Goal: Navigation & Orientation: Find specific page/section

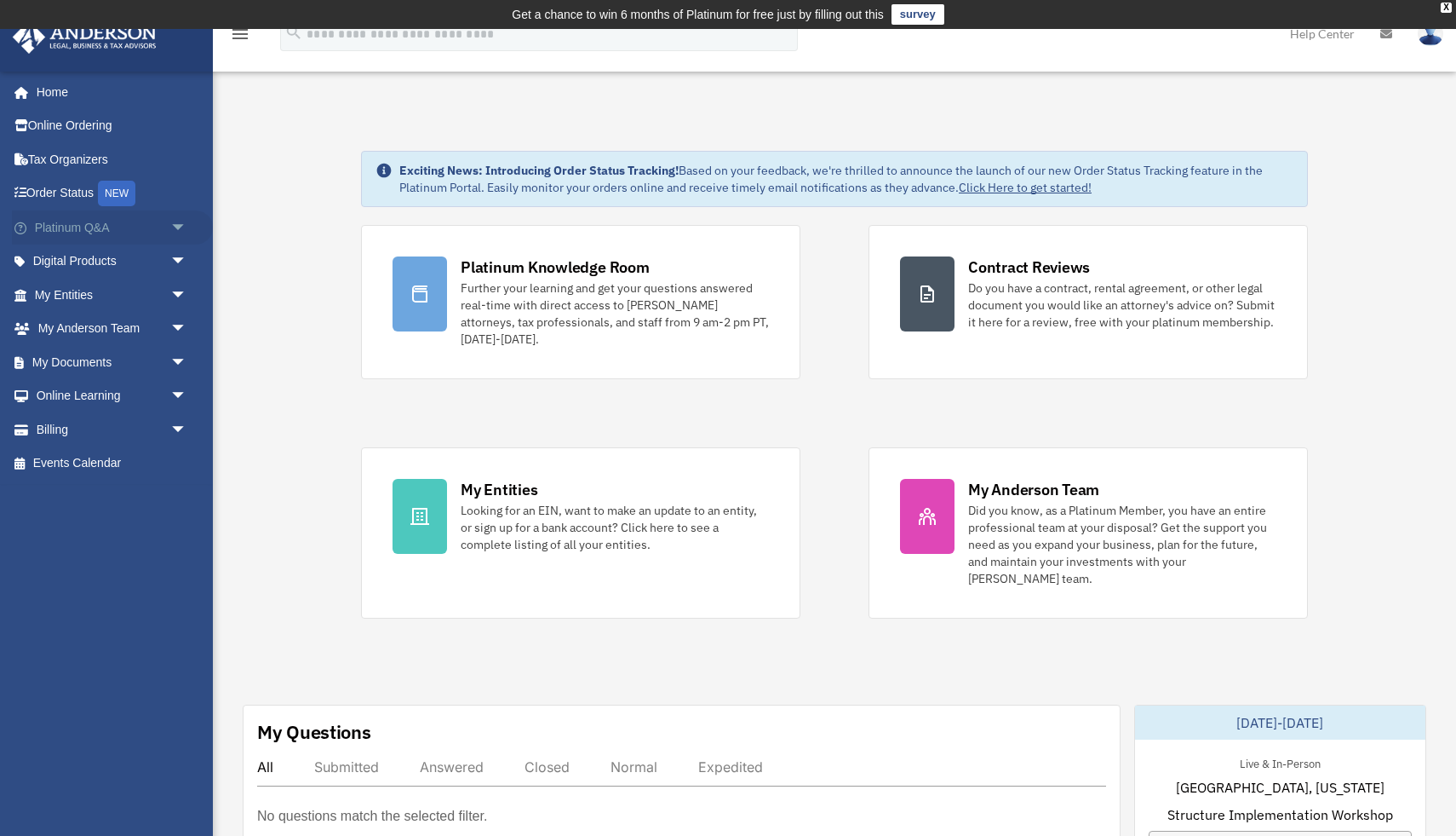
click at [186, 230] on span "arrow_drop_down" at bounding box center [186, 228] width 34 height 35
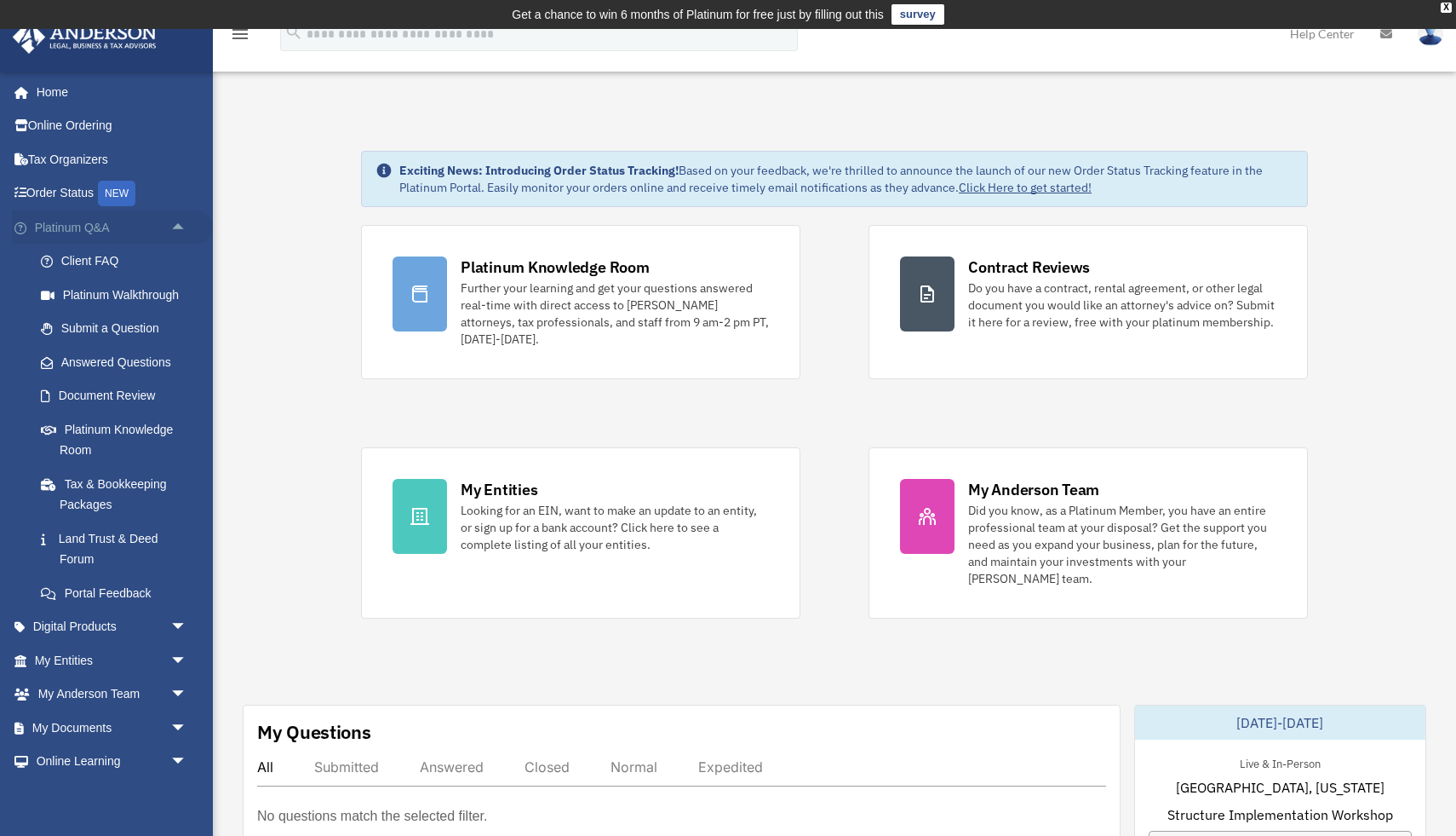
click at [63, 219] on link "Platinum Q&A arrow_drop_up" at bounding box center [112, 227] width 201 height 34
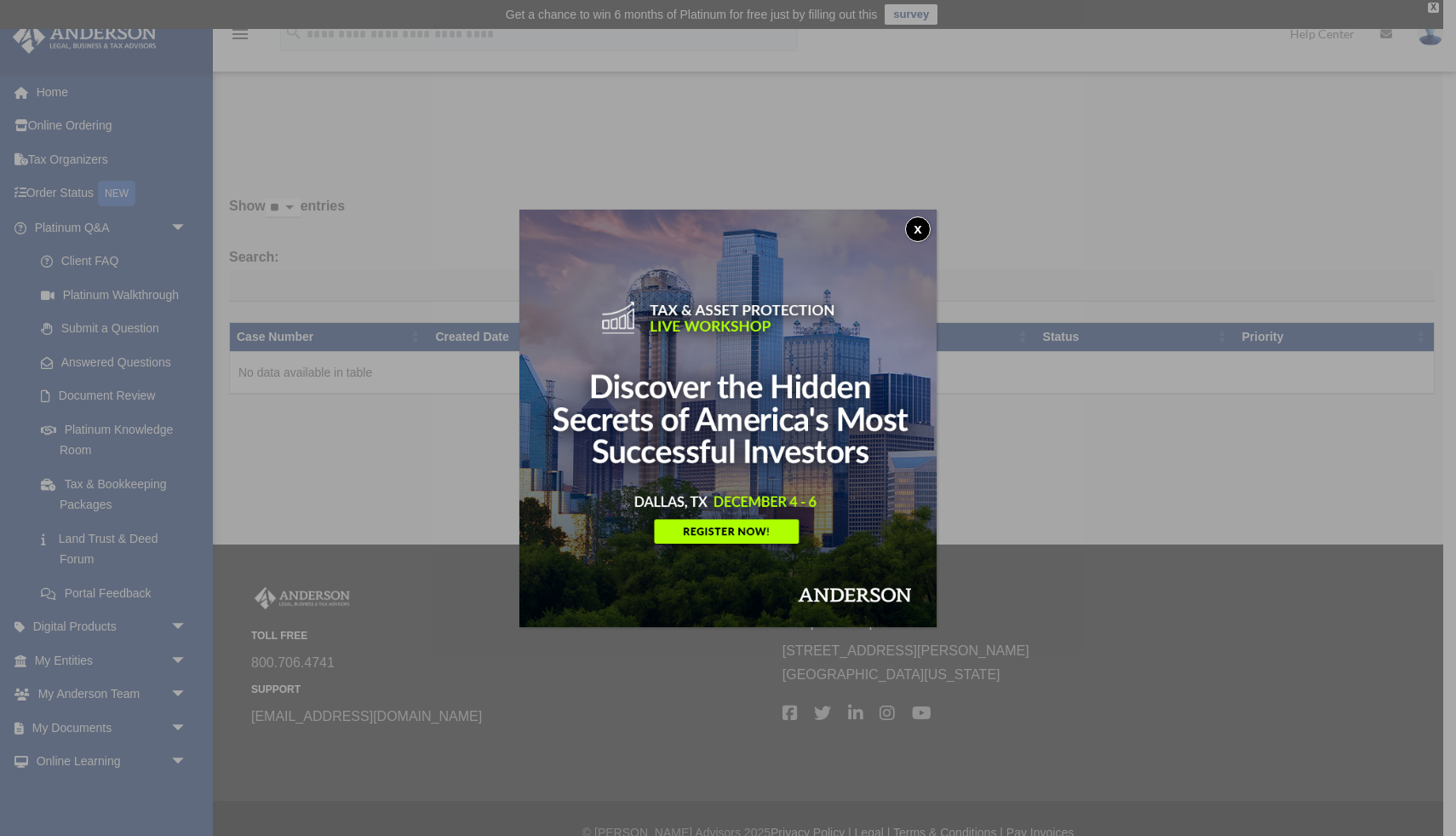
click at [916, 221] on button "x" at bounding box center [918, 229] width 25 height 25
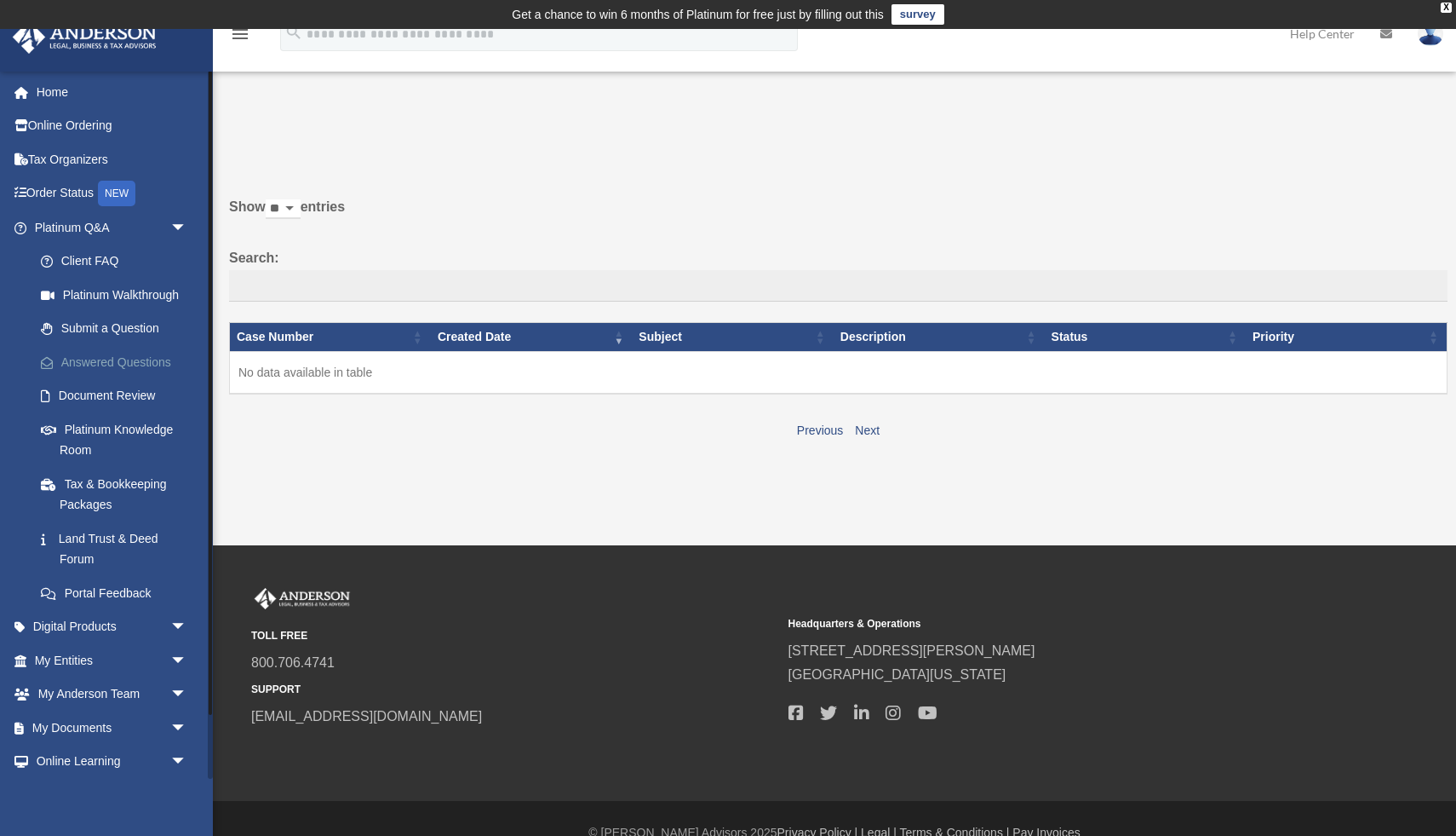
click at [125, 368] on link "Answered Questions" at bounding box center [119, 361] width 189 height 34
click at [111, 327] on link "Submit a Question" at bounding box center [119, 329] width 189 height 34
click at [131, 394] on link "Document Review" at bounding box center [119, 395] width 189 height 34
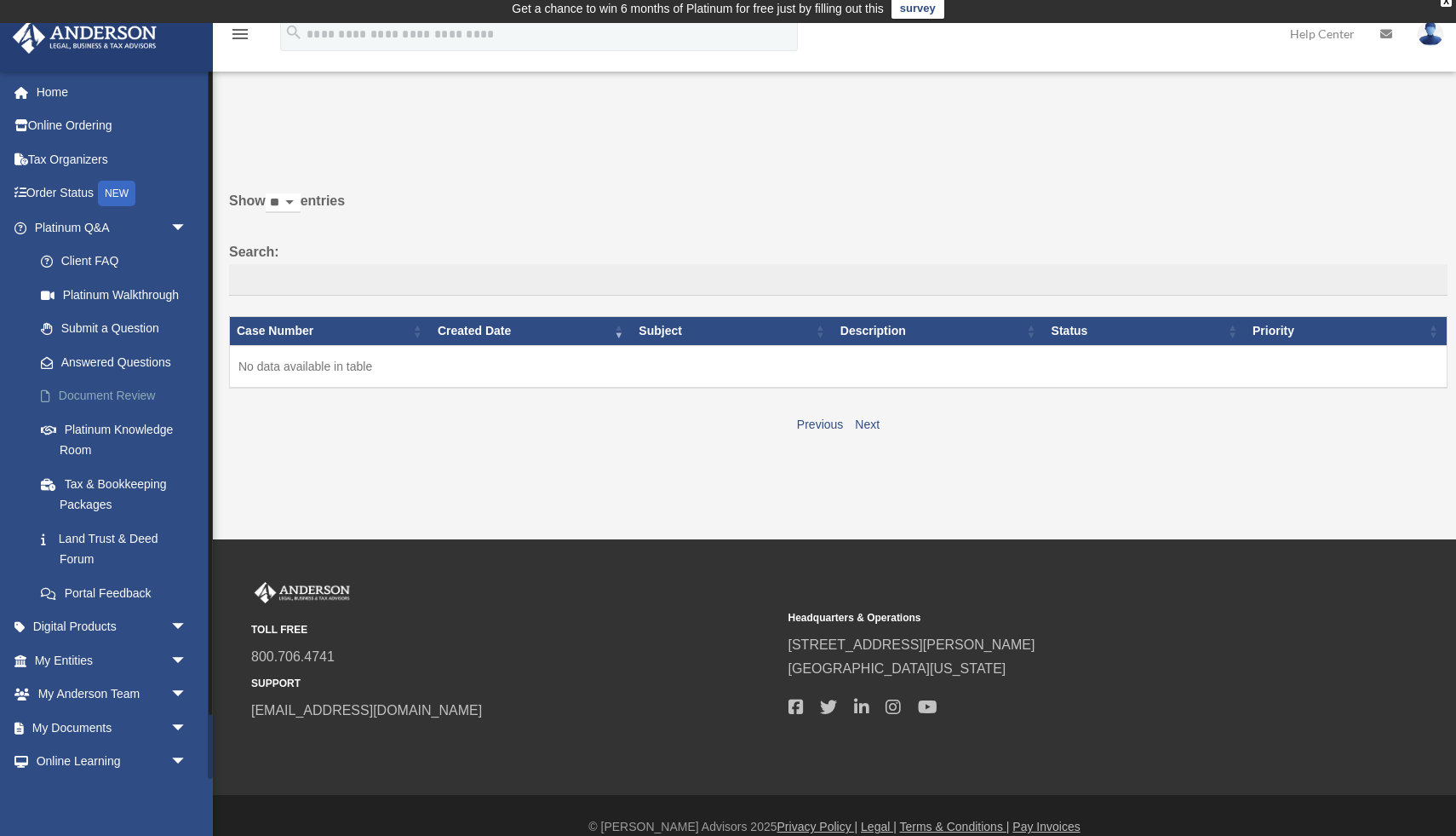
scroll to position [7, 0]
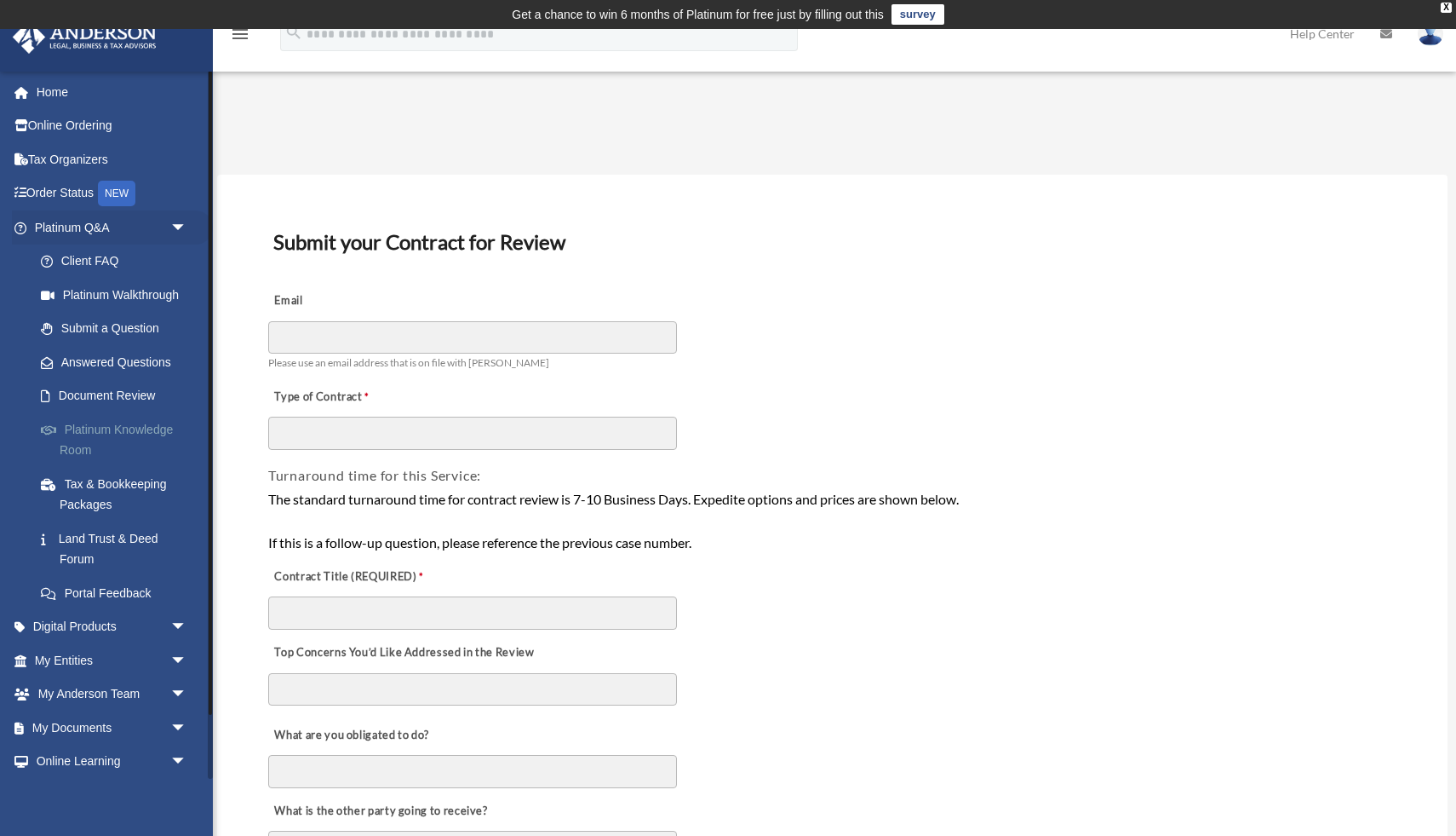
click at [147, 440] on link "Platinum Knowledge Room" at bounding box center [119, 440] width 189 height 54
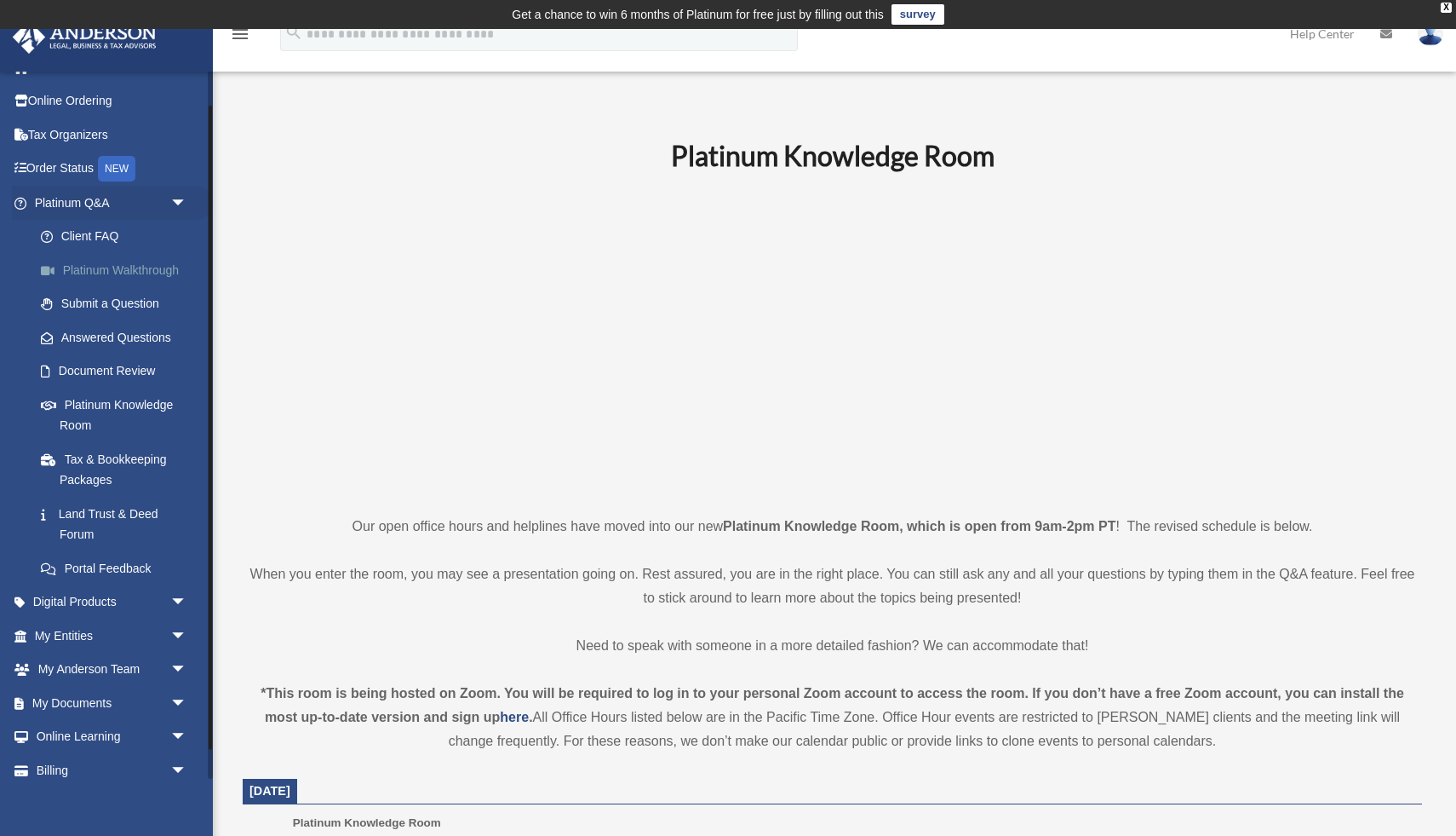
scroll to position [71, 0]
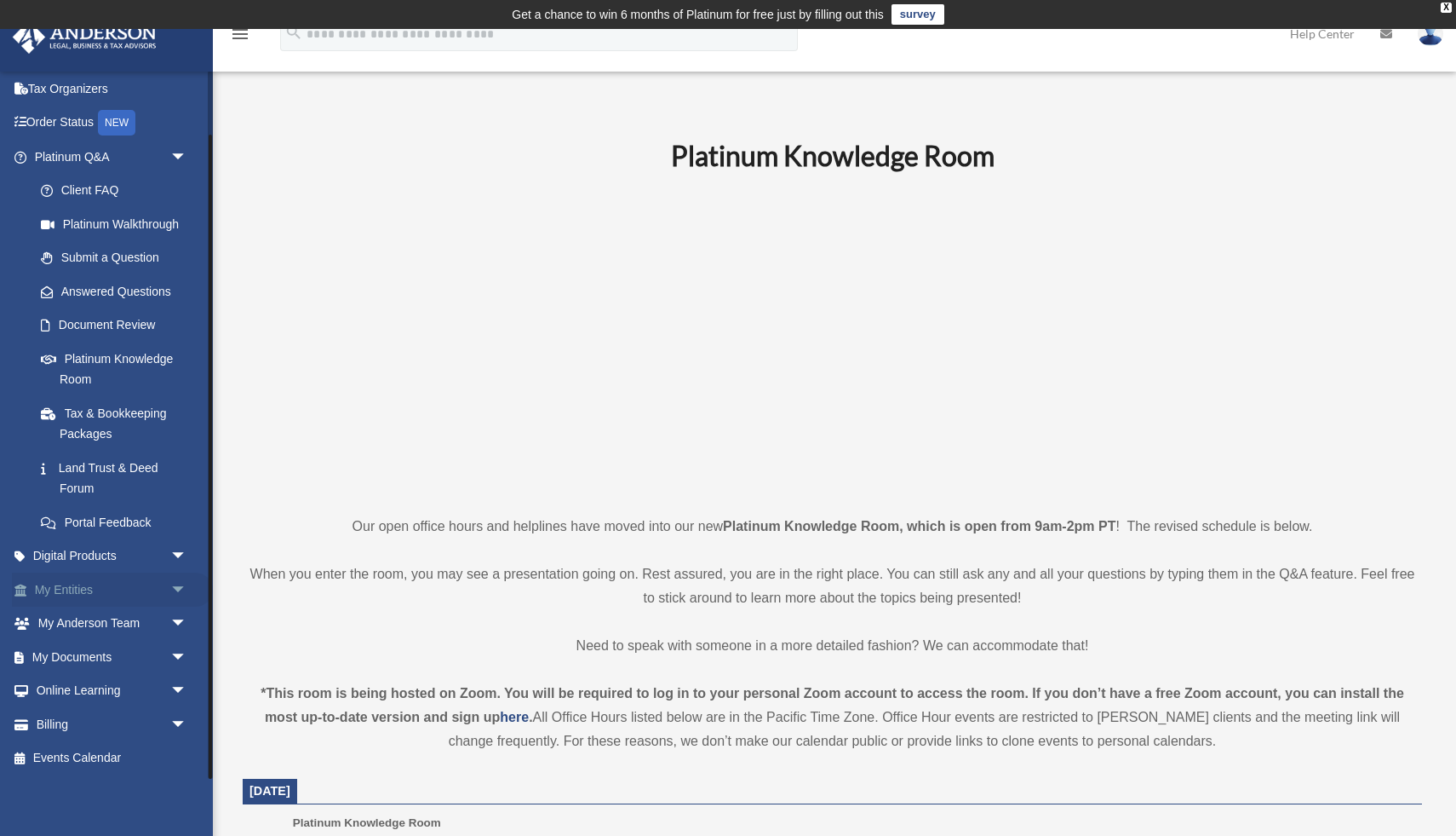
click at [180, 587] on span "arrow_drop_down" at bounding box center [186, 590] width 34 height 35
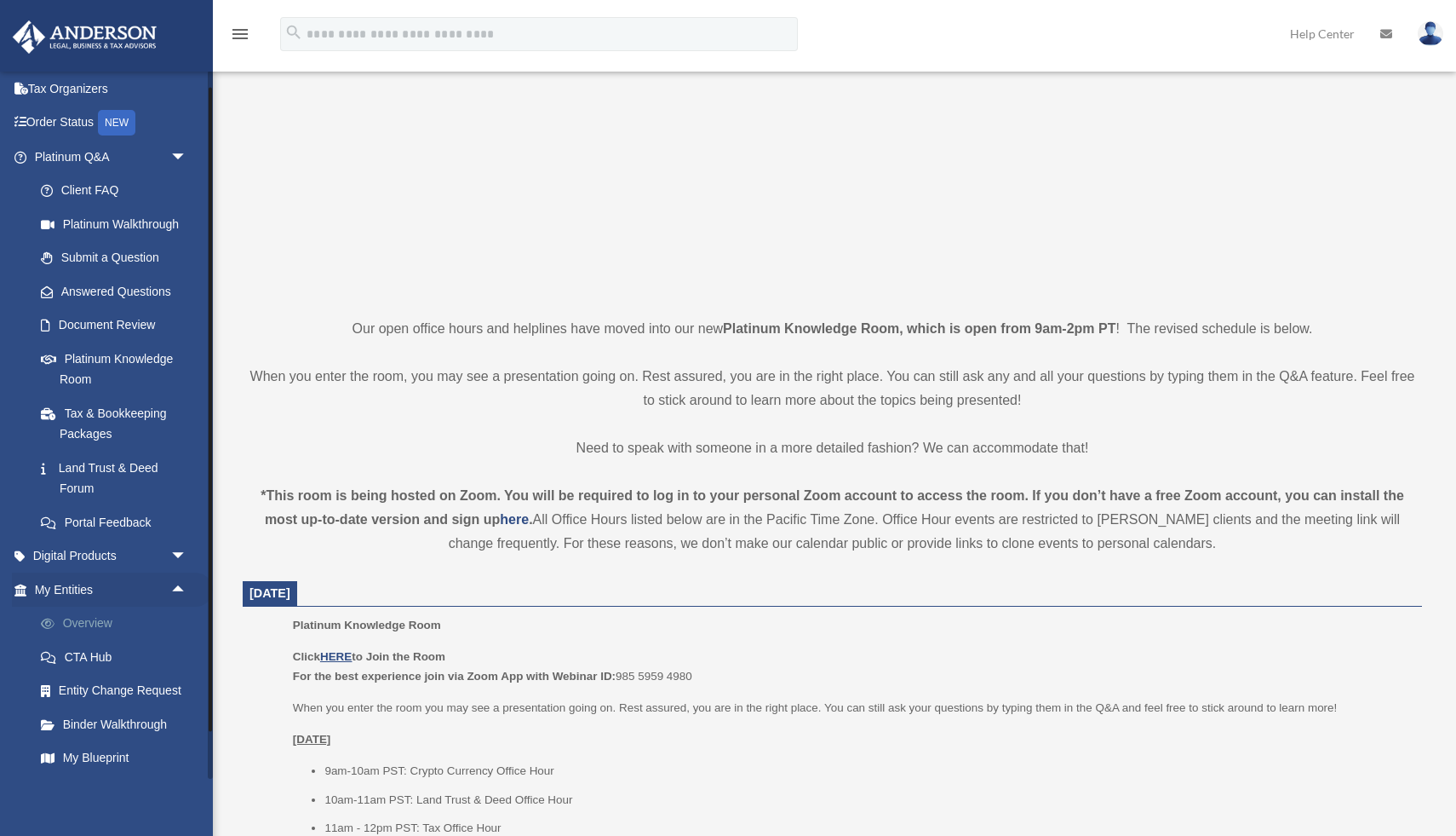
scroll to position [195, 0]
click at [90, 763] on link "My Blueprint" at bounding box center [119, 758] width 189 height 34
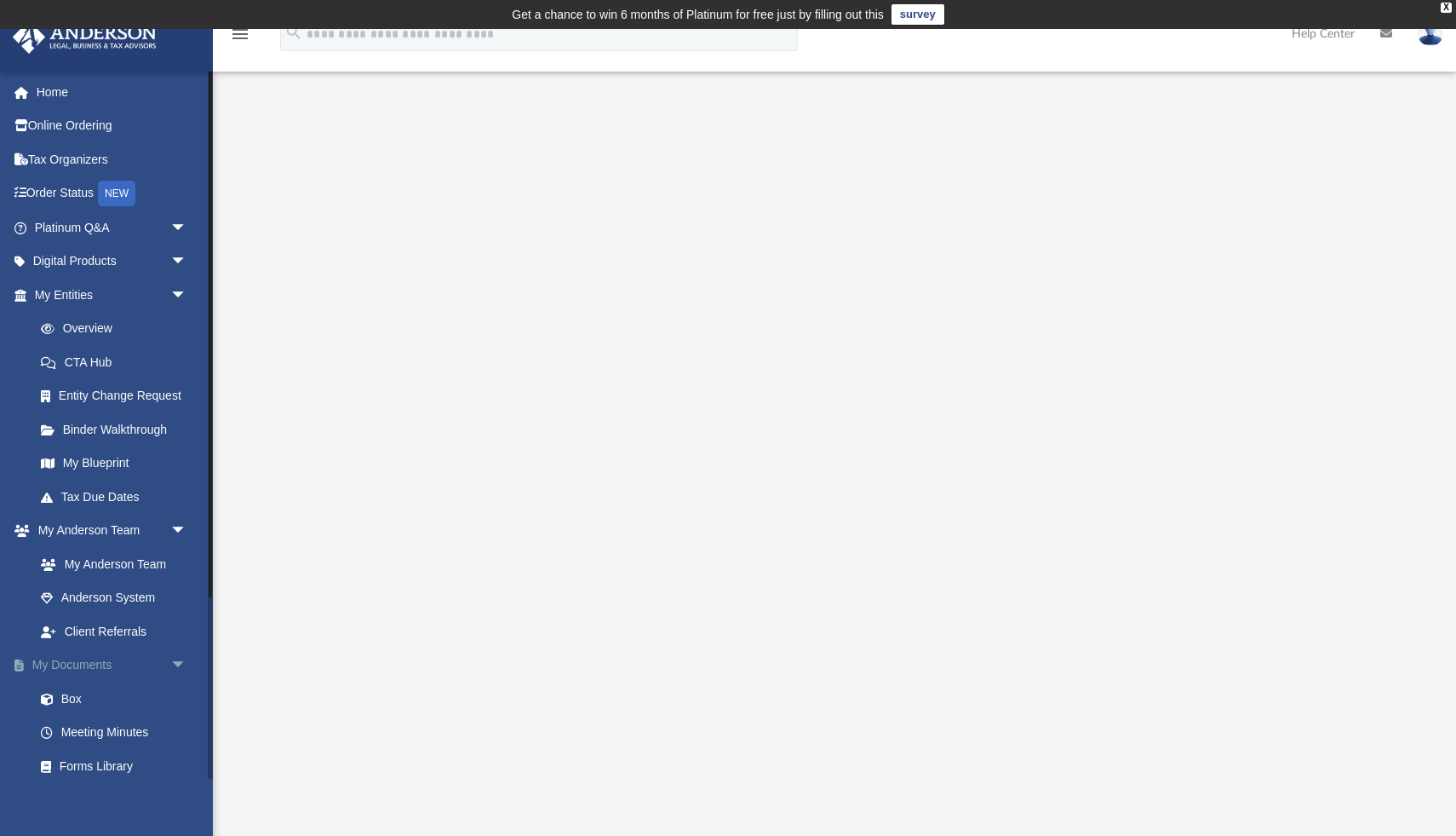
click at [70, 663] on link "My Documents arrow_drop_down" at bounding box center [112, 665] width 201 height 34
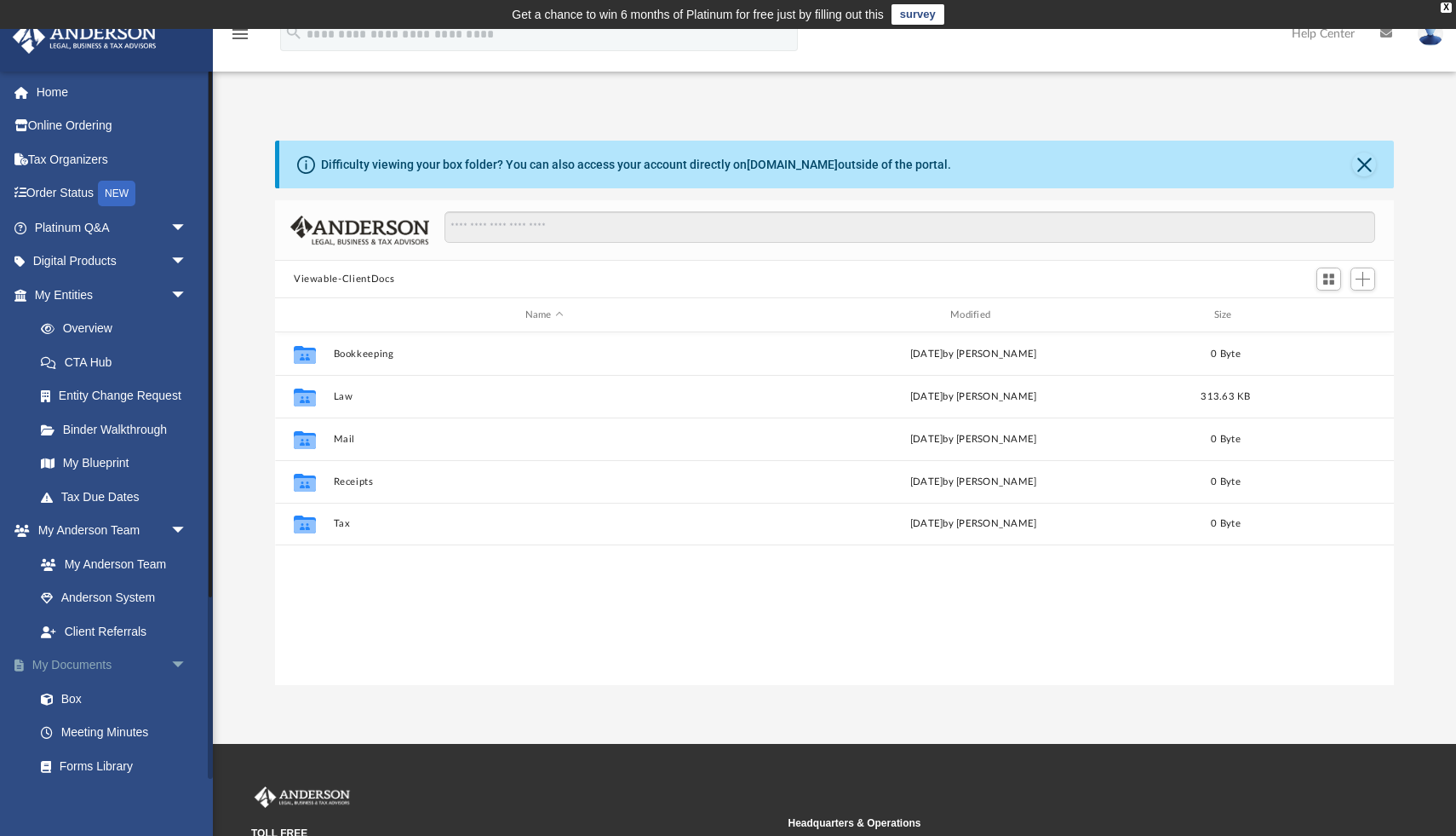
scroll to position [387, 1119]
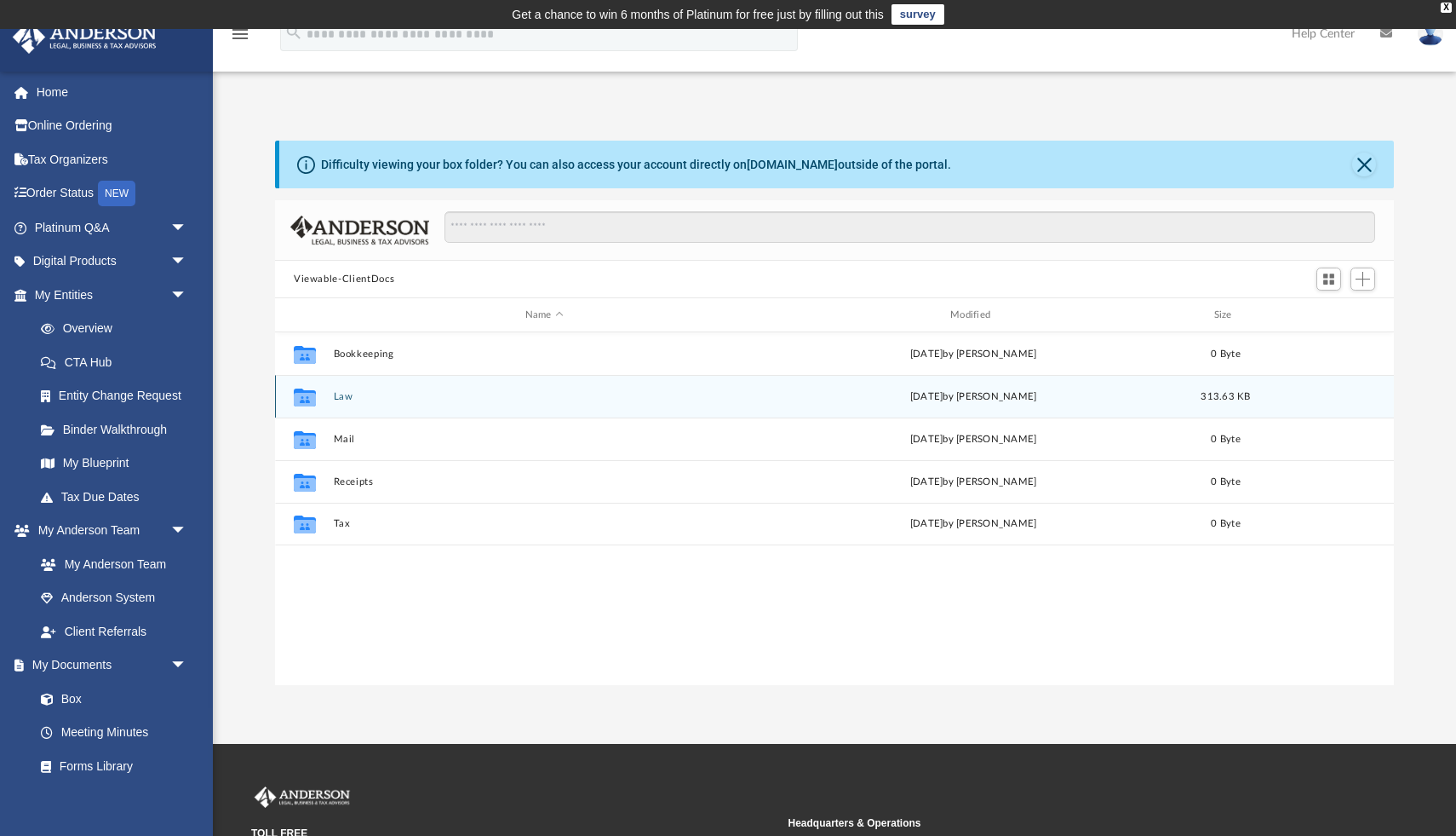
click at [341, 398] on button "Law" at bounding box center [545, 396] width 421 height 11
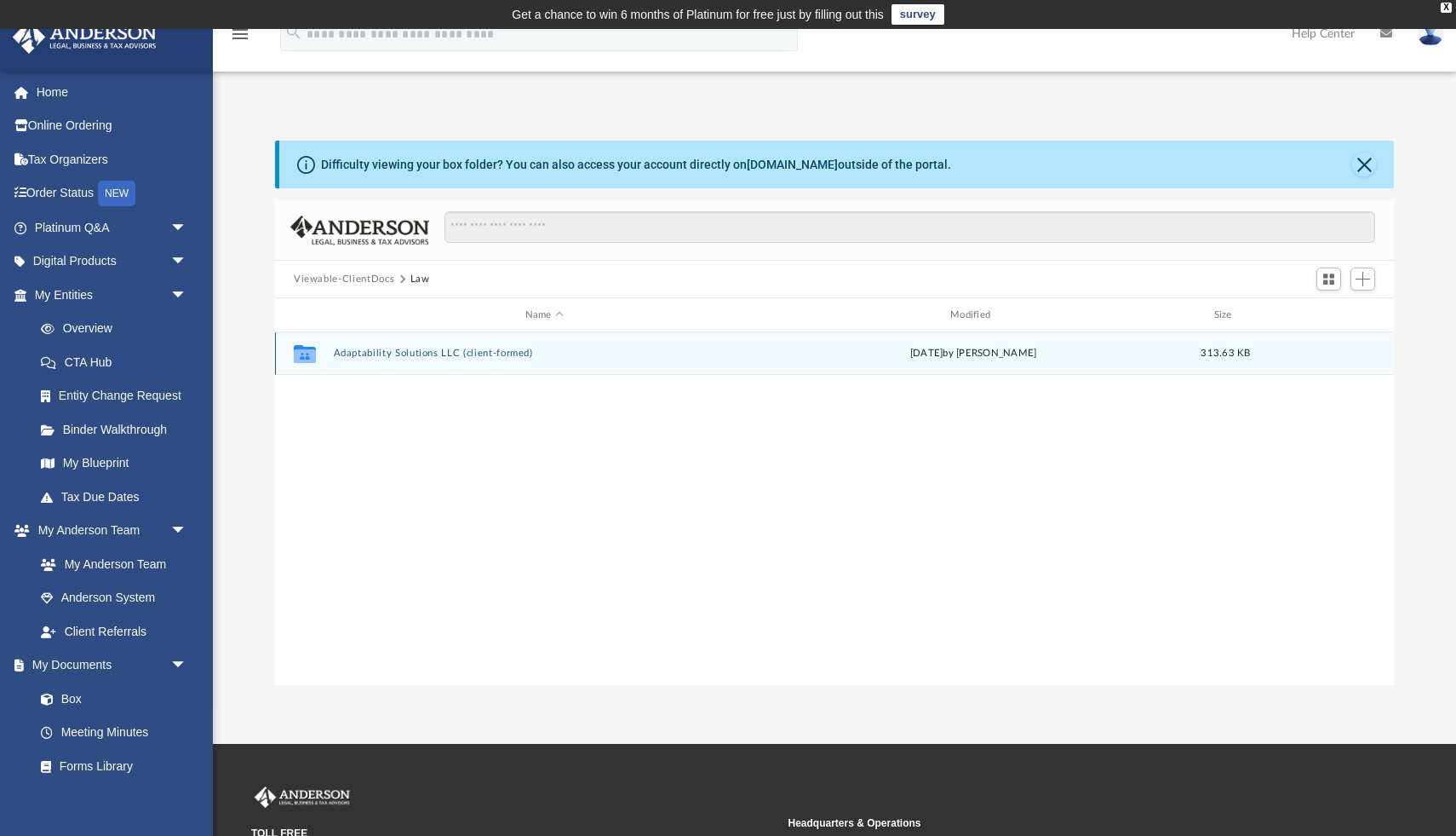
click at [370, 356] on button "Adaptability Solutions LLC (client-formed)" at bounding box center [545, 353] width 421 height 11
